Goal: Navigation & Orientation: Find specific page/section

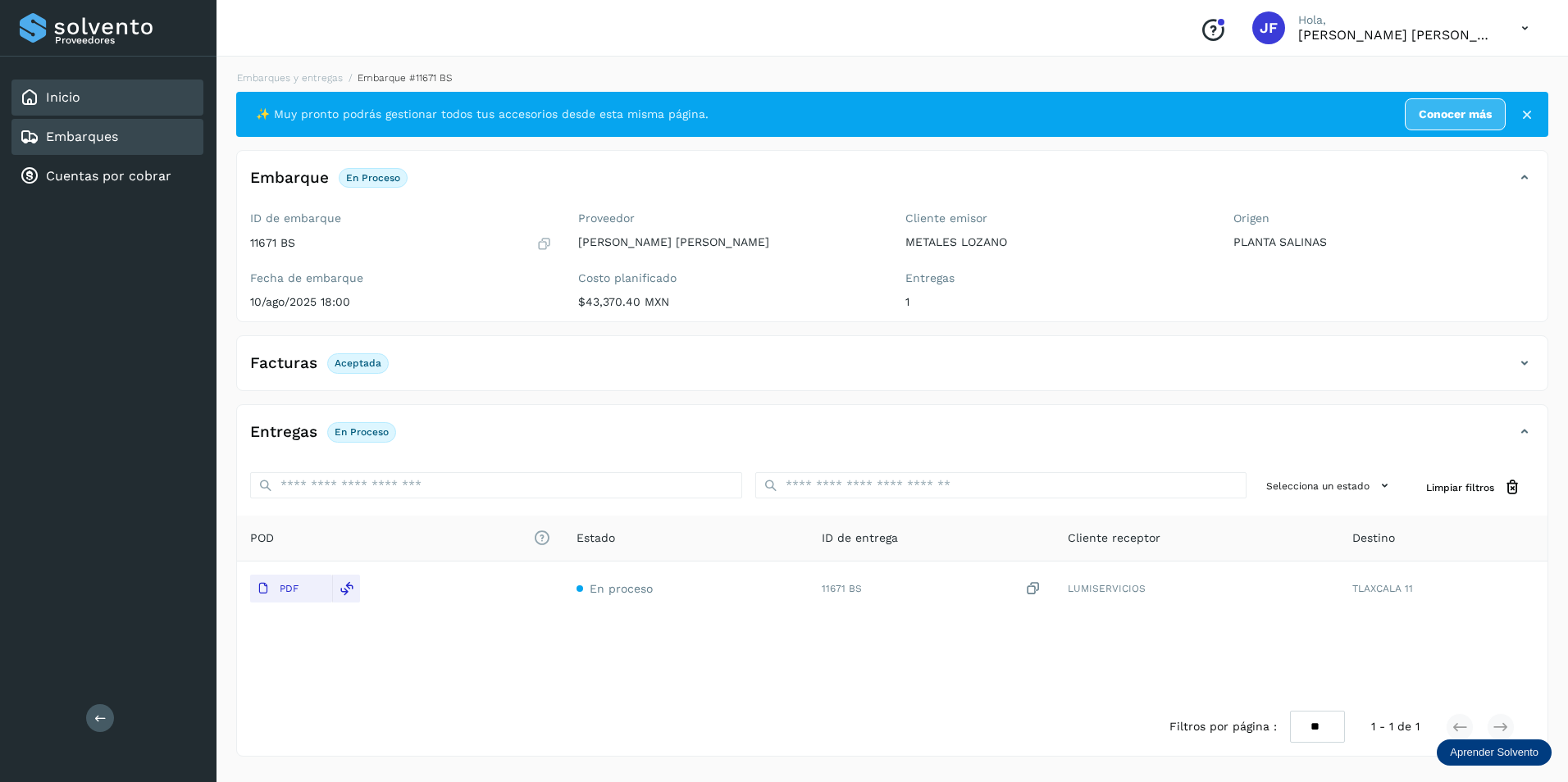
click at [78, 112] on div "Inicio" at bounding box center [107, 97] width 192 height 36
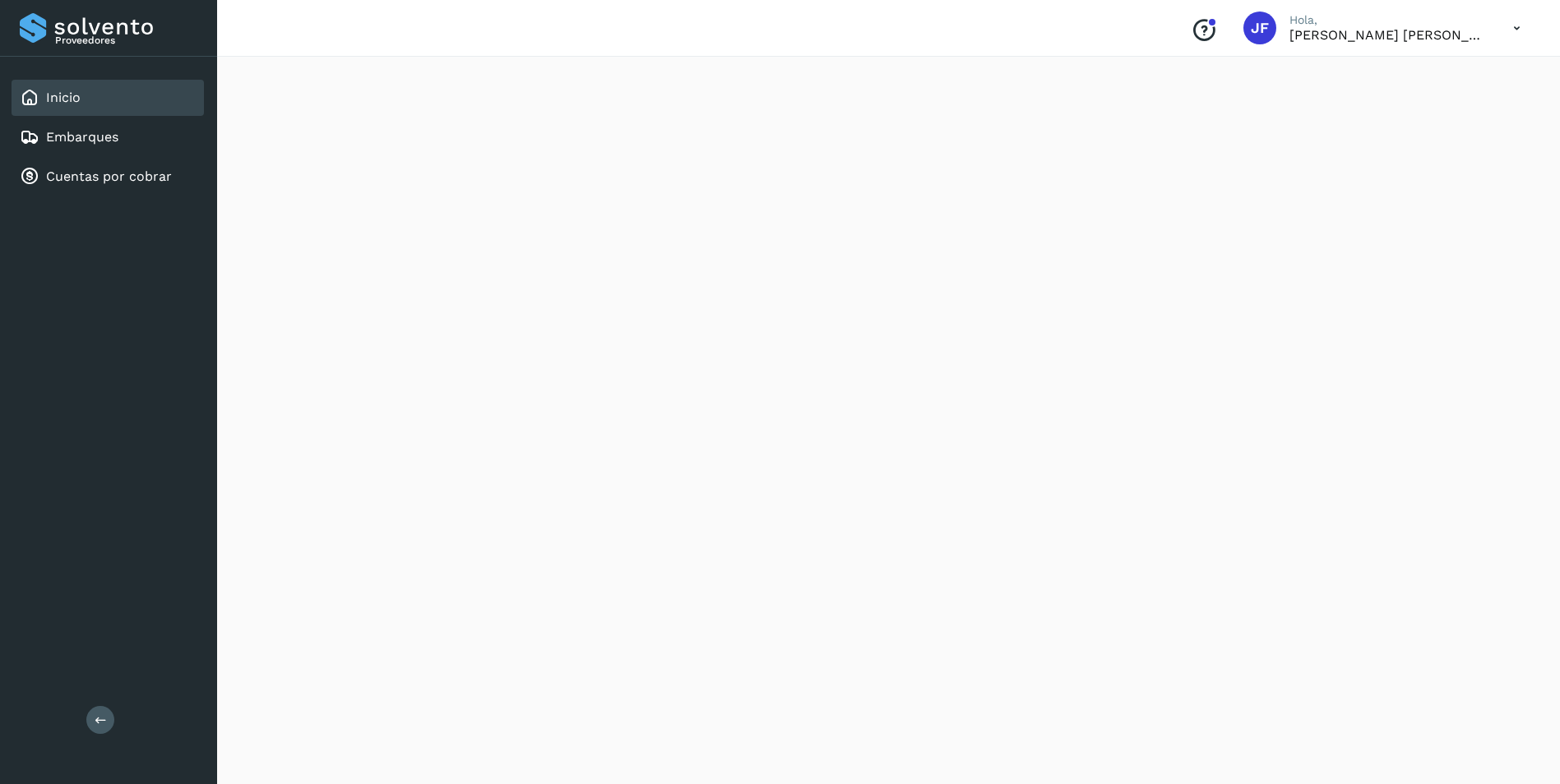
scroll to position [1308, 0]
click at [113, 136] on link "Embarques" at bounding box center [82, 137] width 72 height 16
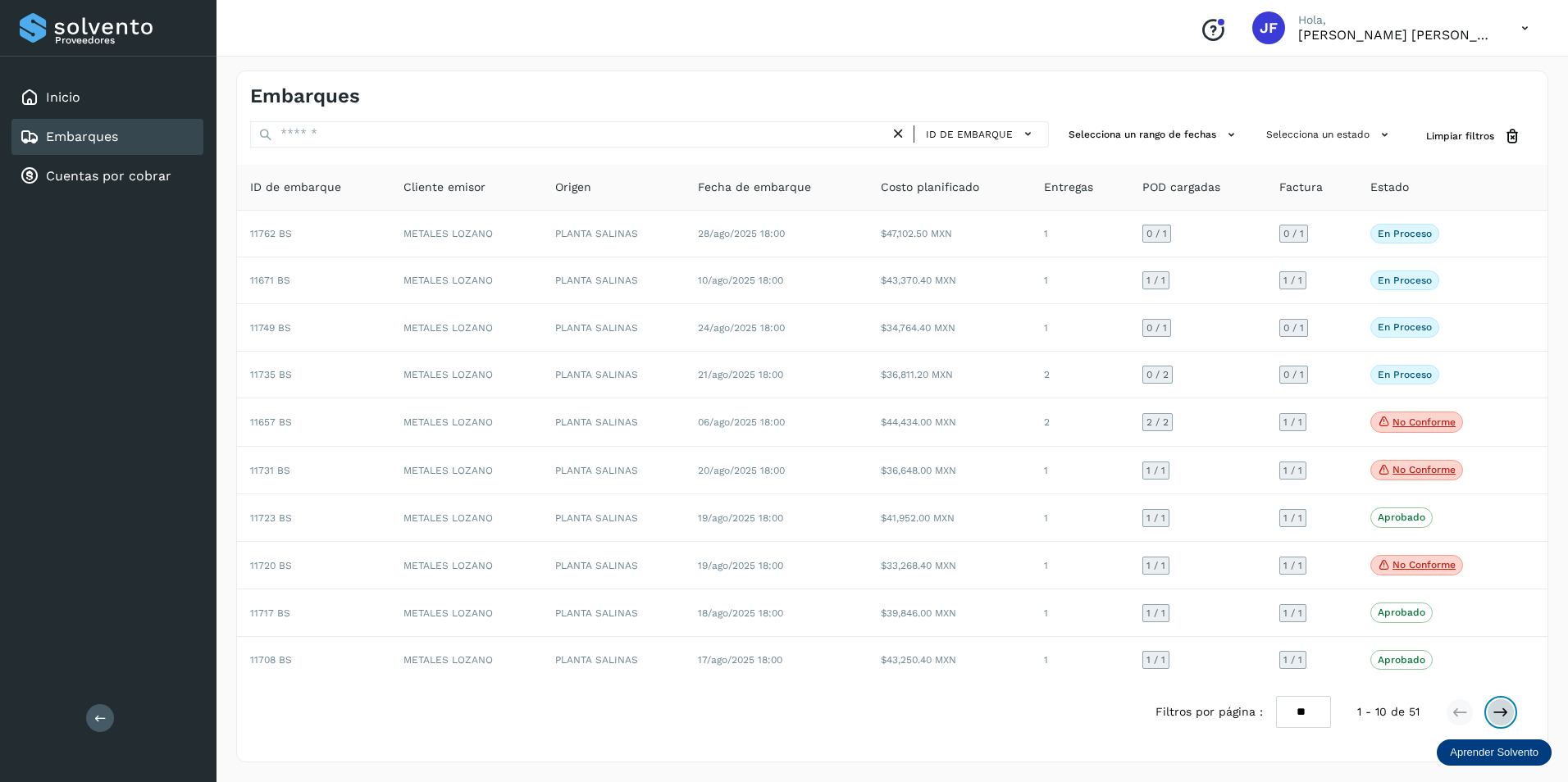
click at [1501, 716] on icon at bounding box center [1500, 712] width 17 height 17
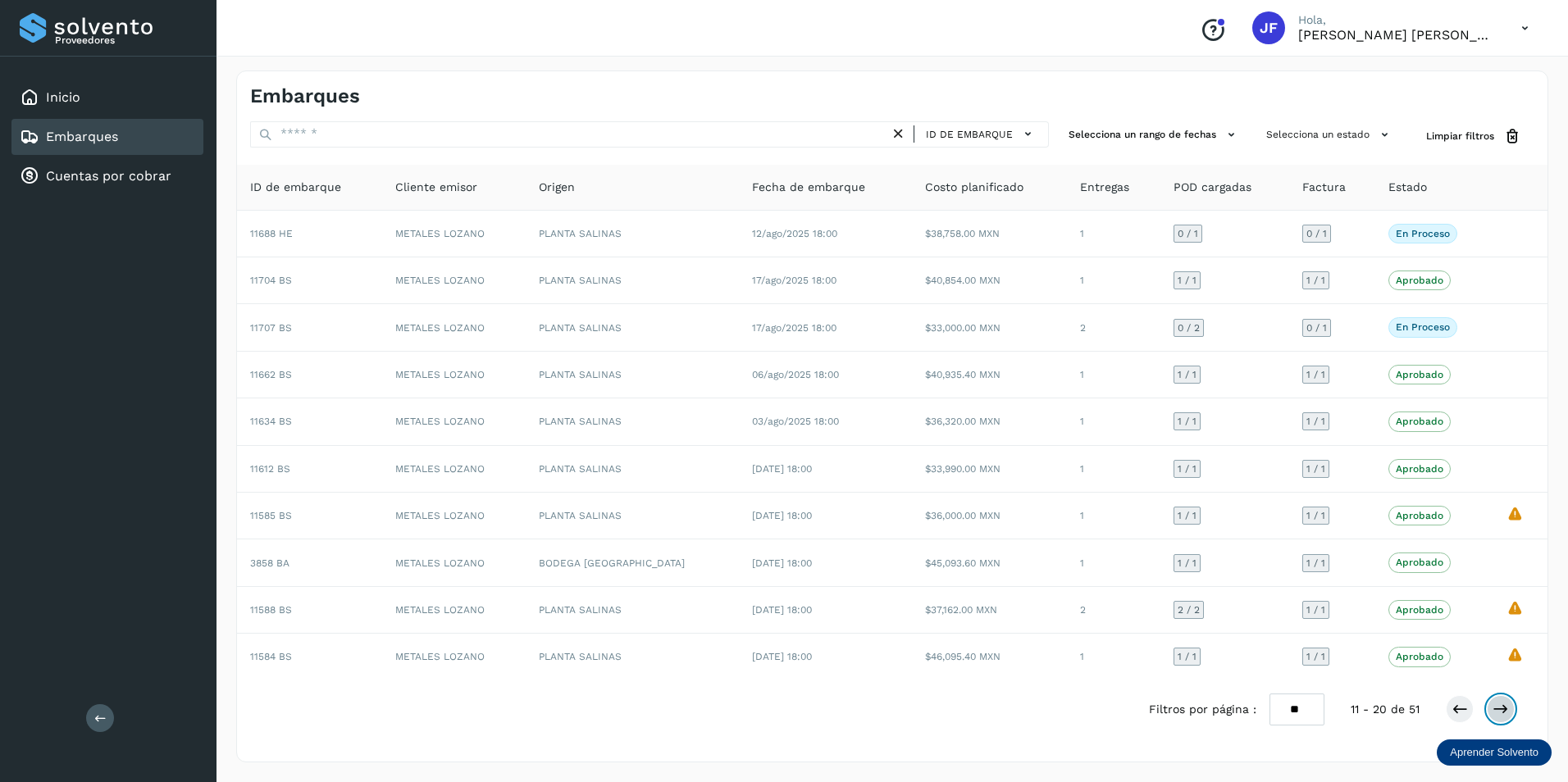
click at [1493, 707] on icon at bounding box center [1500, 709] width 17 height 17
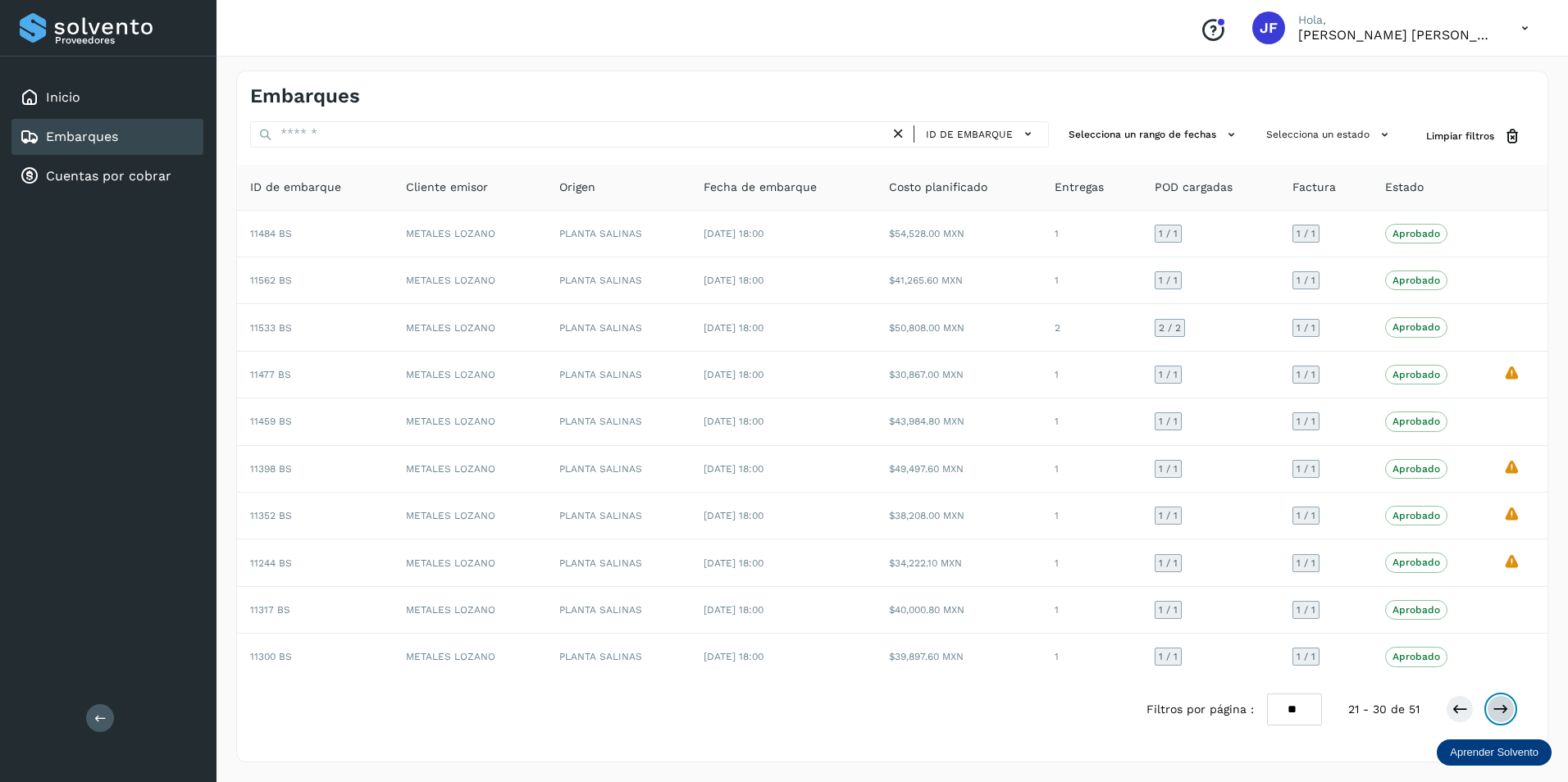
click at [1506, 707] on icon at bounding box center [1500, 709] width 17 height 17
click at [1462, 716] on icon at bounding box center [1459, 709] width 17 height 17
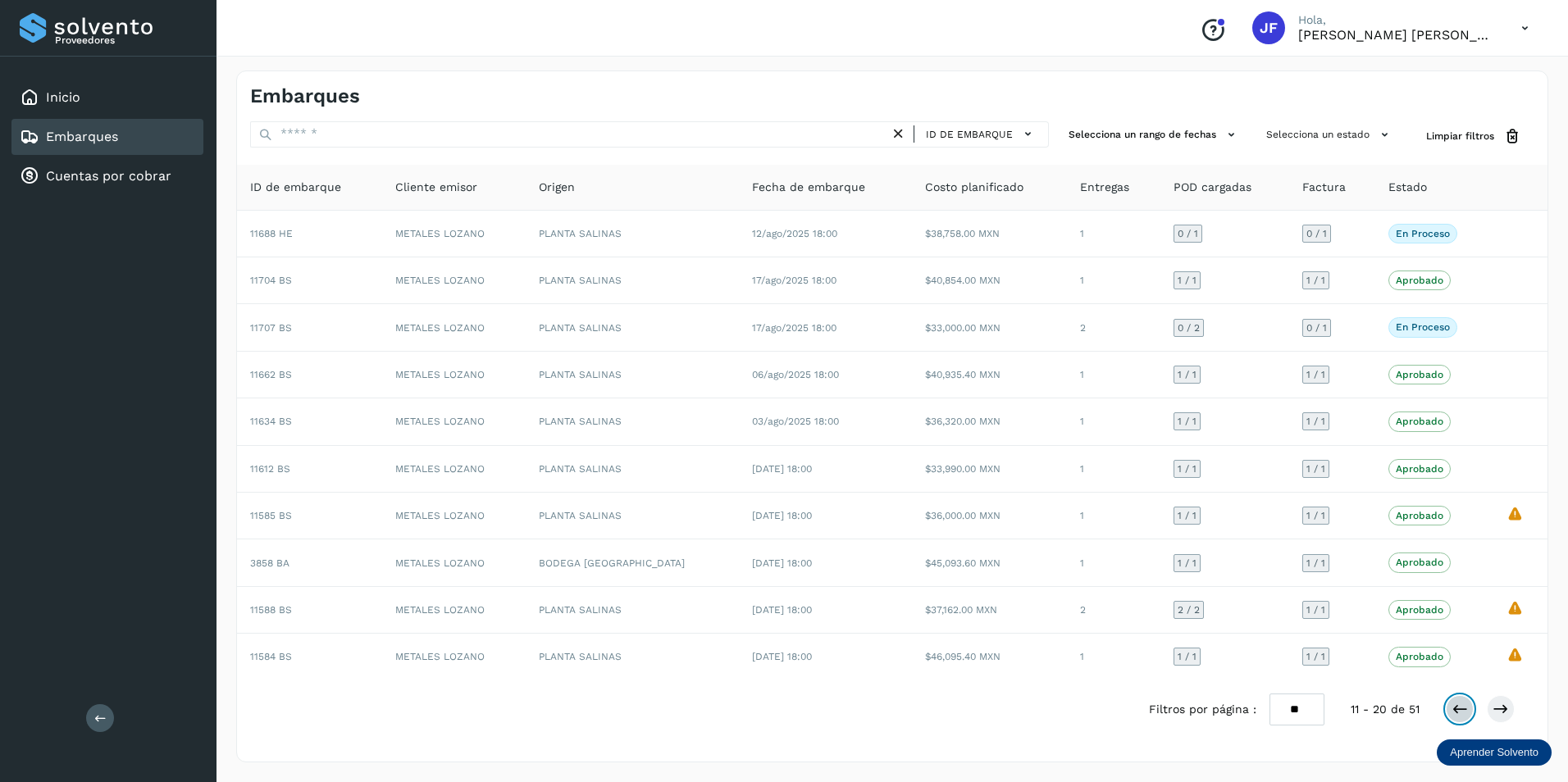
click at [1462, 716] on icon at bounding box center [1459, 709] width 17 height 17
